Goal: Find specific page/section: Find specific page/section

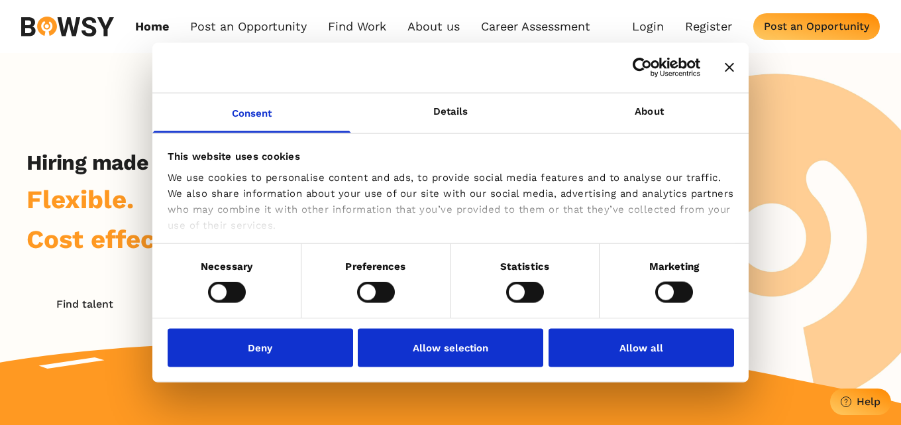
click at [731, 69] on icon "Close banner" at bounding box center [729, 67] width 9 height 9
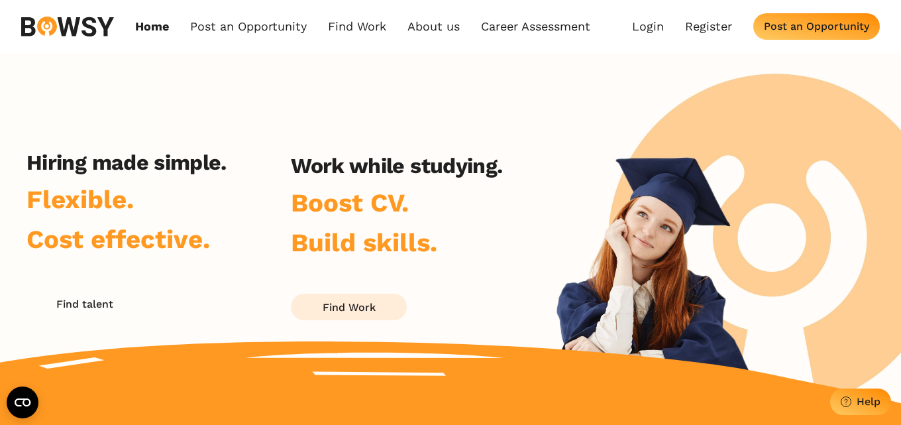
click at [364, 301] on div "Find Work" at bounding box center [349, 307] width 53 height 13
click at [337, 298] on button "Find Work" at bounding box center [349, 307] width 116 height 27
